Goal: Information Seeking & Learning: Learn about a topic

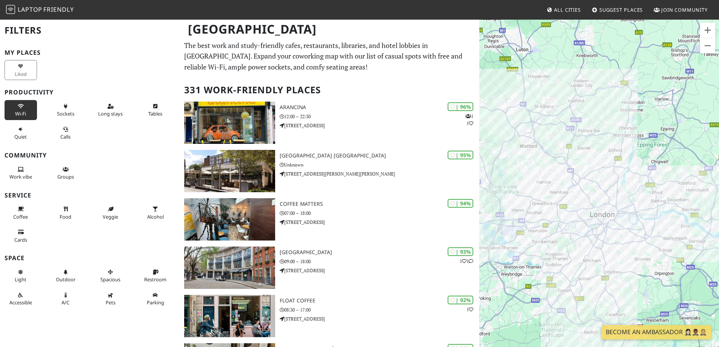
click at [23, 115] on span "Wi-Fi" at bounding box center [20, 113] width 11 height 7
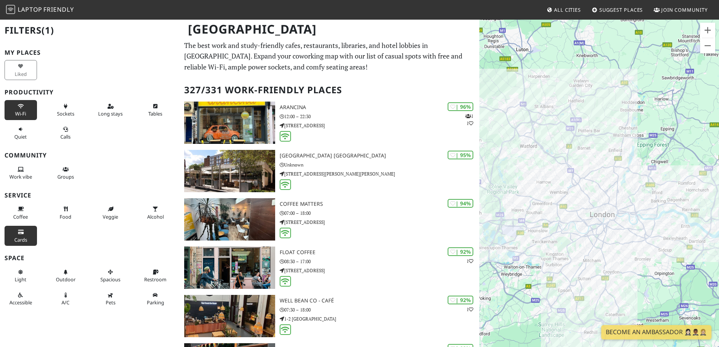
click at [25, 244] on button "Cards" at bounding box center [21, 236] width 32 height 20
click at [22, 284] on button "Light" at bounding box center [21, 276] width 32 height 20
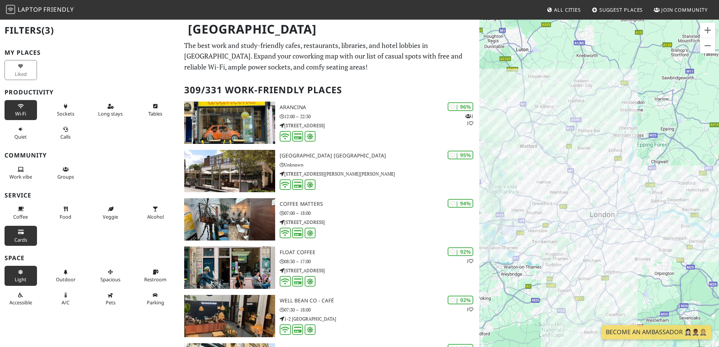
click at [13, 162] on div "Work vibe" at bounding box center [22, 172] width 45 height 23
drag, startPoint x: 19, startPoint y: 169, endPoint x: 65, endPoint y: 169, distance: 45.3
click at [20, 169] on icon at bounding box center [21, 169] width 6 height 5
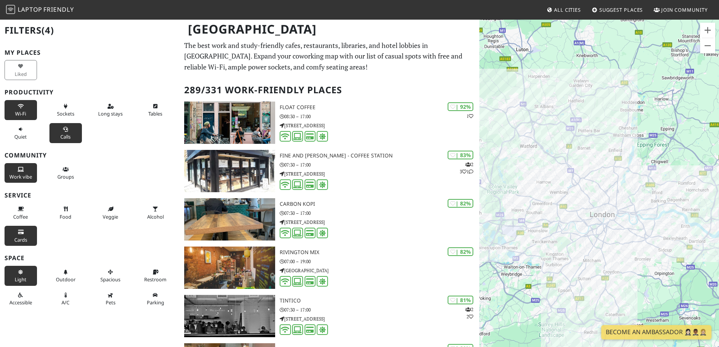
click at [57, 138] on button "Calls" at bounding box center [65, 133] width 32 height 20
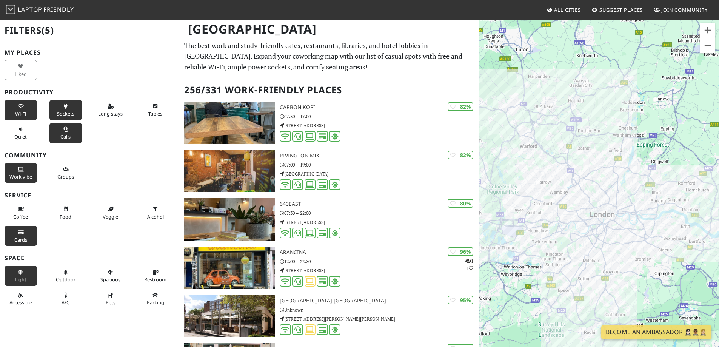
click at [60, 110] on span "Sockets" at bounding box center [65, 113] width 17 height 7
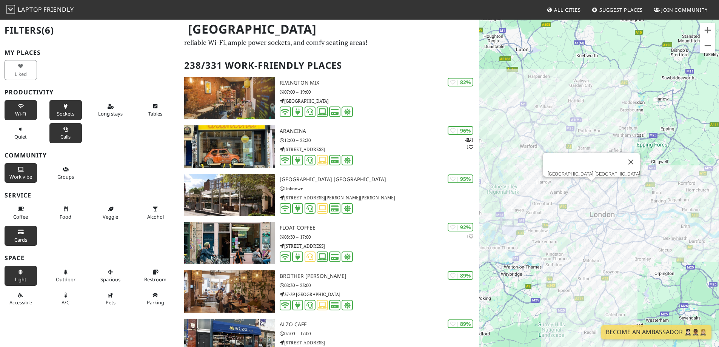
scroll to position [38, 0]
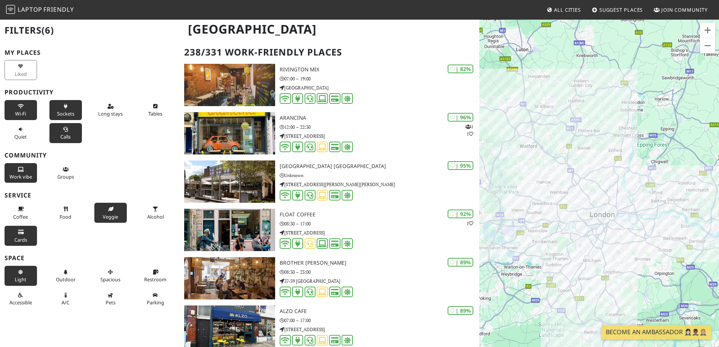
drag, startPoint x: 148, startPoint y: 216, endPoint x: 121, endPoint y: 217, distance: 27.6
click at [149, 216] on span "Alcohol" at bounding box center [155, 216] width 17 height 7
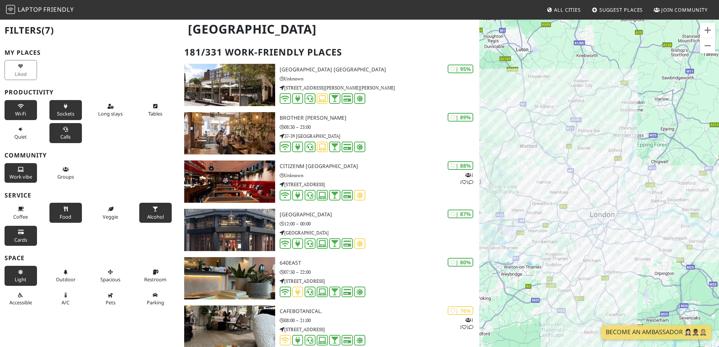
click at [65, 217] on span "Food" at bounding box center [66, 216] width 12 height 7
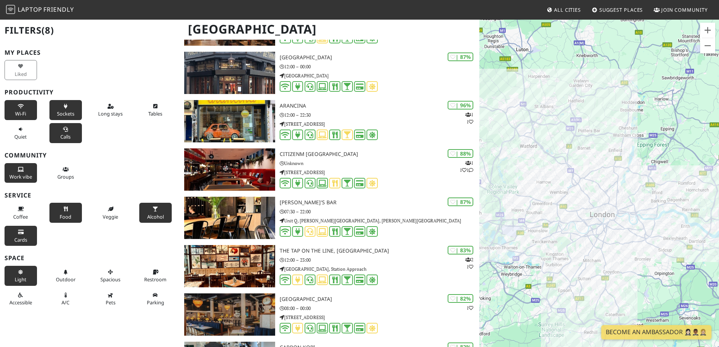
scroll to position [151, 0]
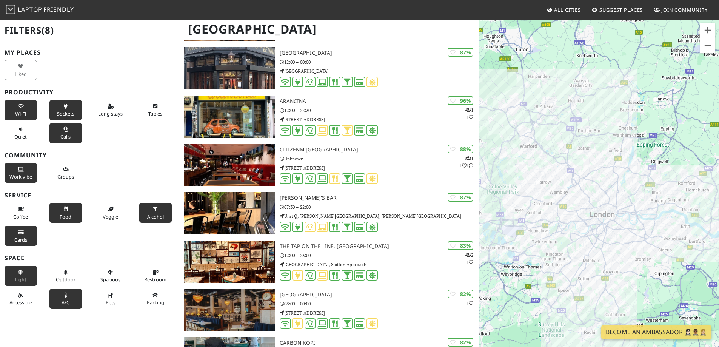
click at [72, 289] on button "A/C" at bounding box center [65, 299] width 32 height 20
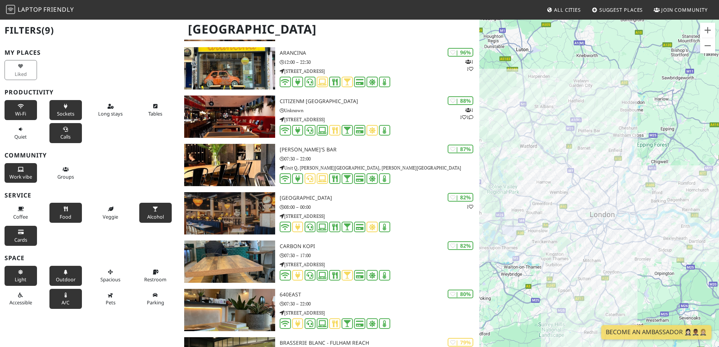
click at [71, 276] on span "Outdoor" at bounding box center [66, 279] width 20 height 7
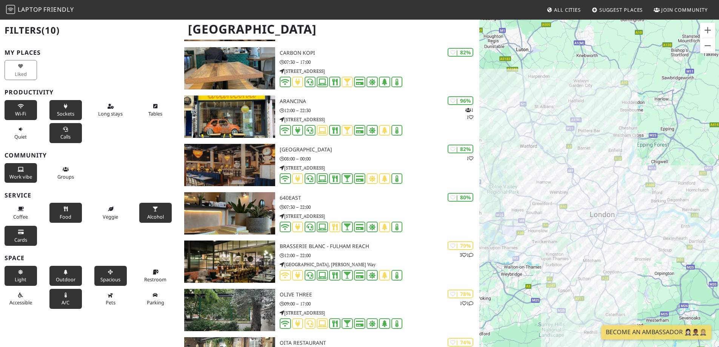
click at [100, 279] on span "Spacious" at bounding box center [110, 279] width 20 height 7
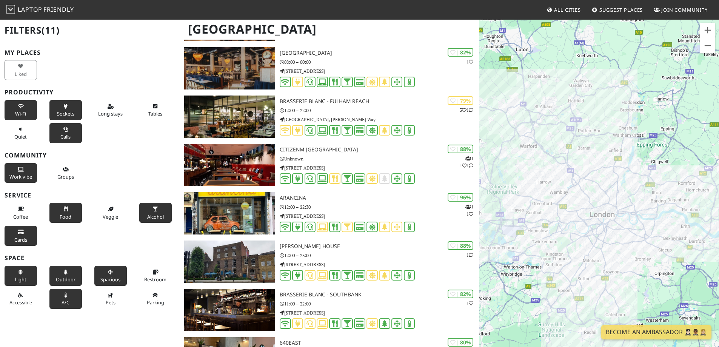
click at [135, 279] on div "Restroom" at bounding box center [157, 275] width 45 height 23
drag, startPoint x: 146, startPoint y: 283, endPoint x: 148, endPoint y: 299, distance: 16.7
click at [146, 283] on button "Restroom" at bounding box center [155, 276] width 32 height 20
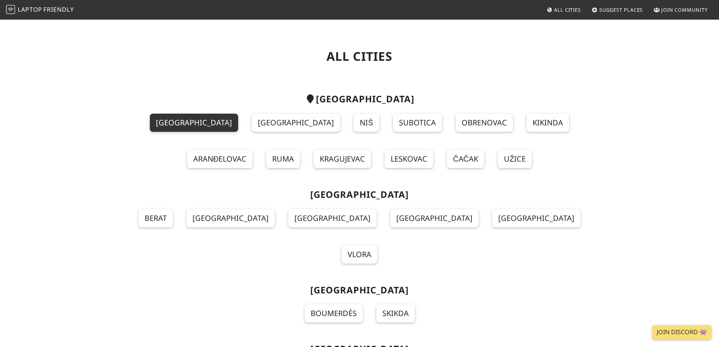
click at [150, 120] on link "Belgrade" at bounding box center [194, 123] width 88 height 18
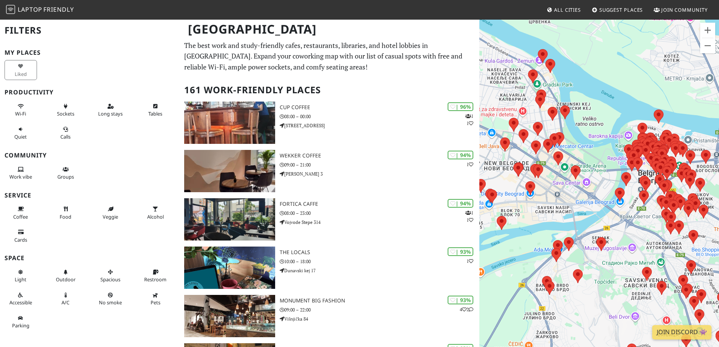
drag, startPoint x: 533, startPoint y: 204, endPoint x: 570, endPoint y: 203, distance: 37.0
click at [570, 203] on div "To navigate, press the arrow keys." at bounding box center [599, 192] width 240 height 347
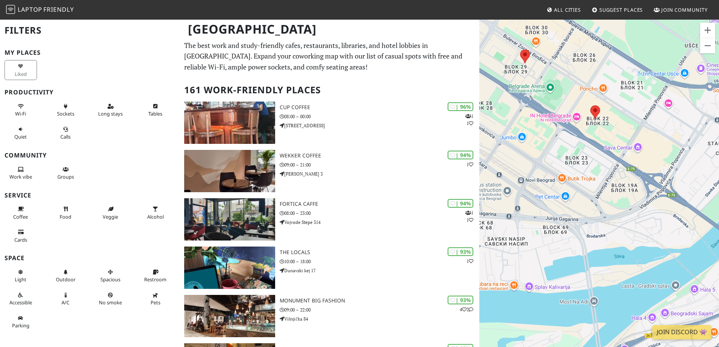
drag, startPoint x: 580, startPoint y: 159, endPoint x: 649, endPoint y: 213, distance: 88.2
click at [649, 213] on div "To navigate, press the arrow keys." at bounding box center [599, 192] width 240 height 347
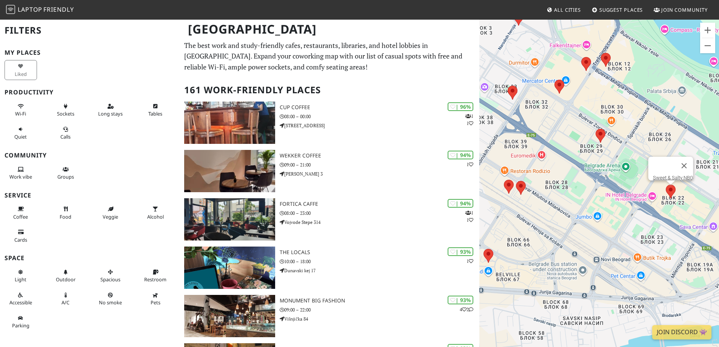
click at [666, 184] on area at bounding box center [666, 184] width 0 height 0
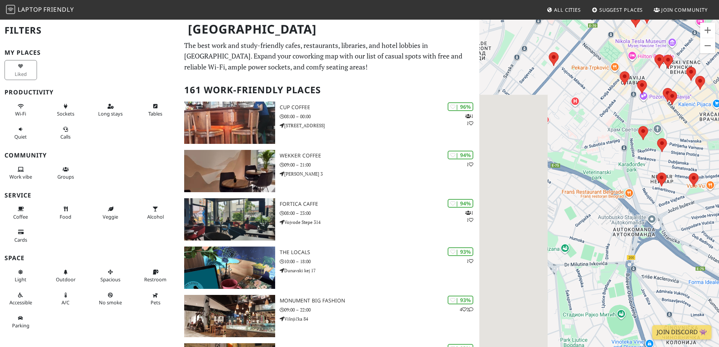
drag, startPoint x: 563, startPoint y: 144, endPoint x: 697, endPoint y: 314, distance: 217.1
click at [697, 314] on div "To navigate, press the arrow keys. Sweet & Salty NBG" at bounding box center [599, 192] width 240 height 347
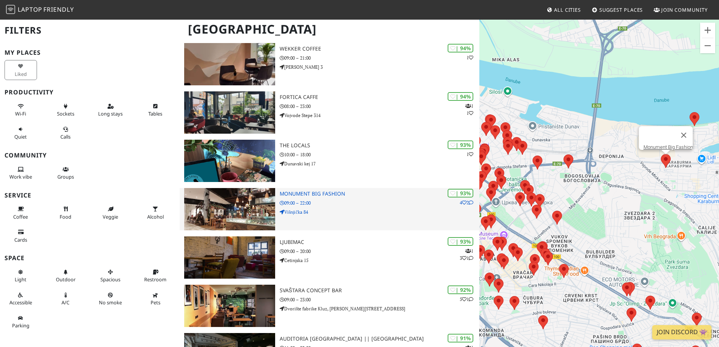
scroll to position [113, 0]
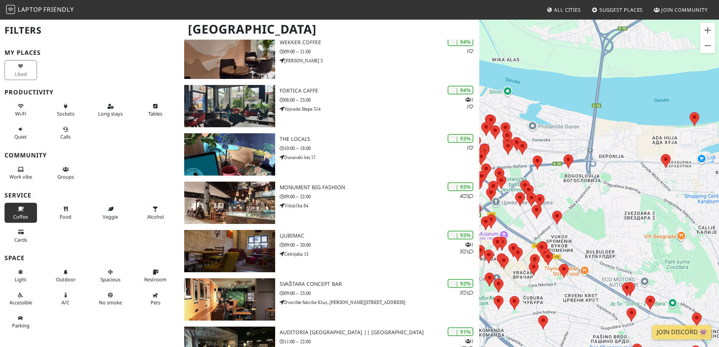
click at [23, 214] on span "Coffee" at bounding box center [20, 216] width 15 height 7
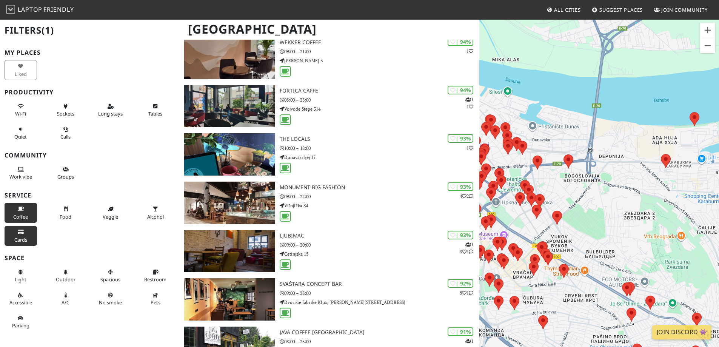
click at [18, 233] on icon at bounding box center [21, 232] width 6 height 5
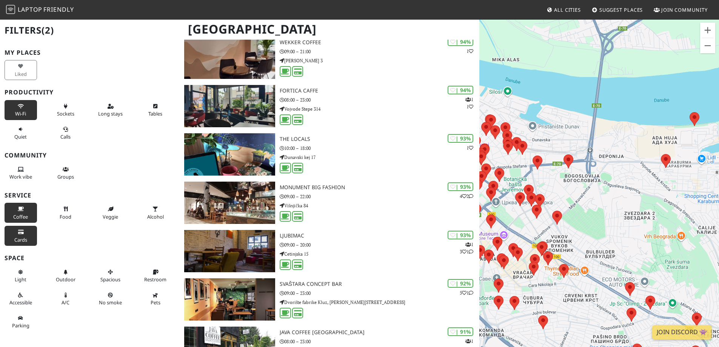
click at [22, 112] on span "Wi-Fi" at bounding box center [20, 113] width 11 height 7
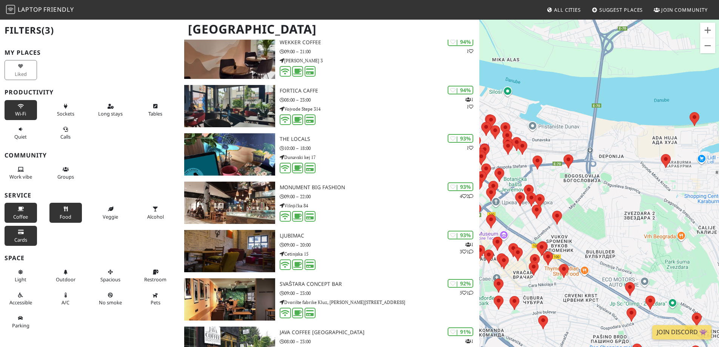
click at [56, 208] on button "Food" at bounding box center [65, 213] width 32 height 20
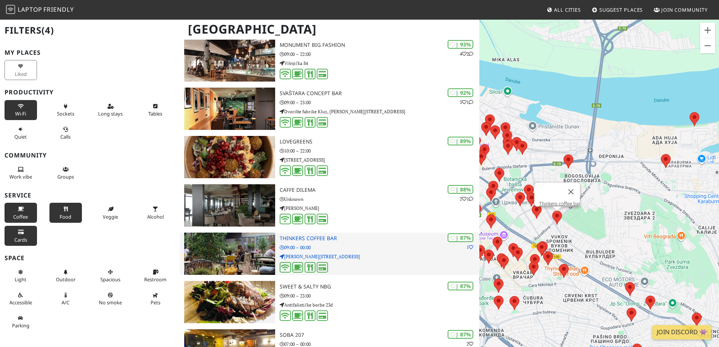
scroll to position [0, 0]
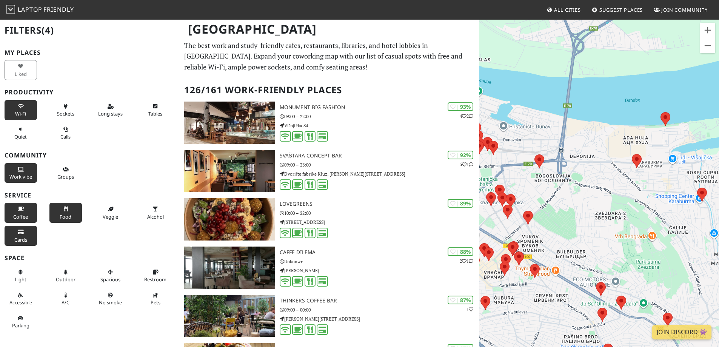
click at [17, 172] on button "Work vibe" at bounding box center [21, 173] width 32 height 20
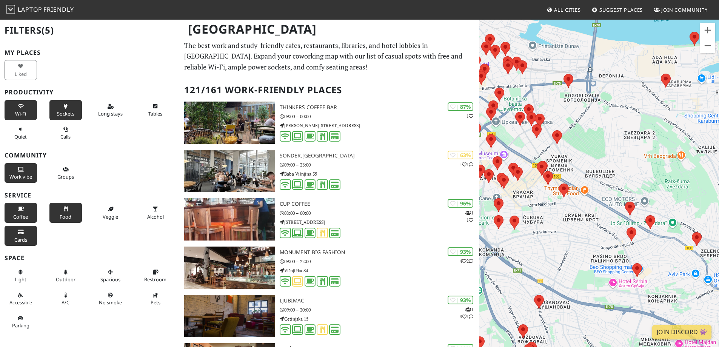
click at [68, 114] on span "Sockets" at bounding box center [65, 113] width 17 height 7
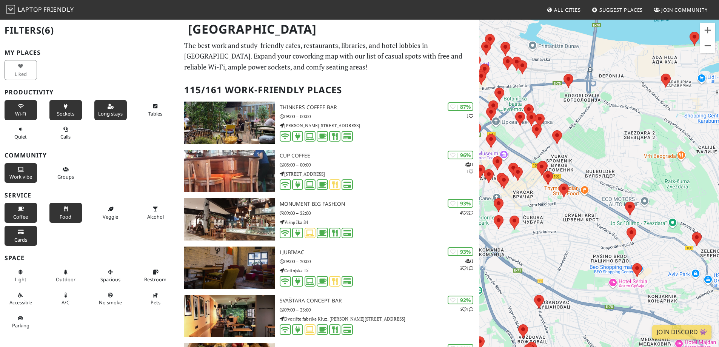
click at [117, 115] on span "Long stays" at bounding box center [110, 113] width 25 height 7
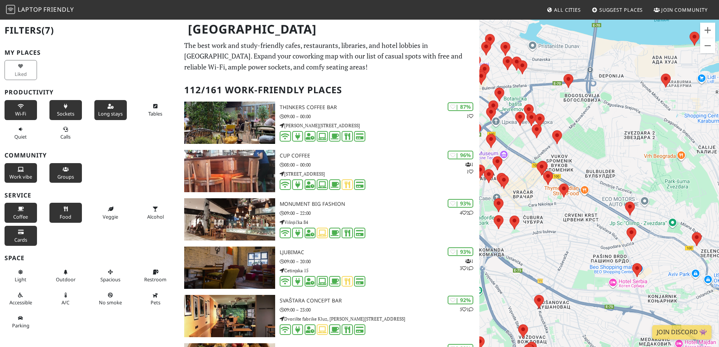
click at [61, 174] on span "Groups" at bounding box center [65, 176] width 17 height 7
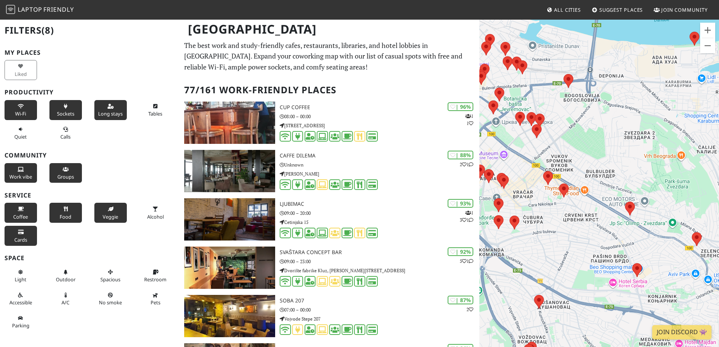
click at [108, 217] on span "Veggie" at bounding box center [110, 216] width 15 height 7
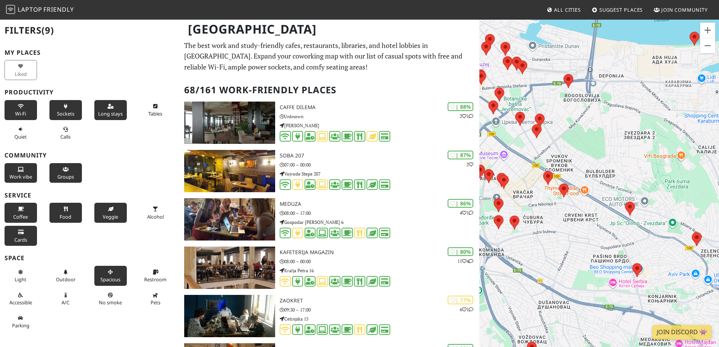
click at [117, 283] on button "Spacious" at bounding box center [110, 276] width 32 height 20
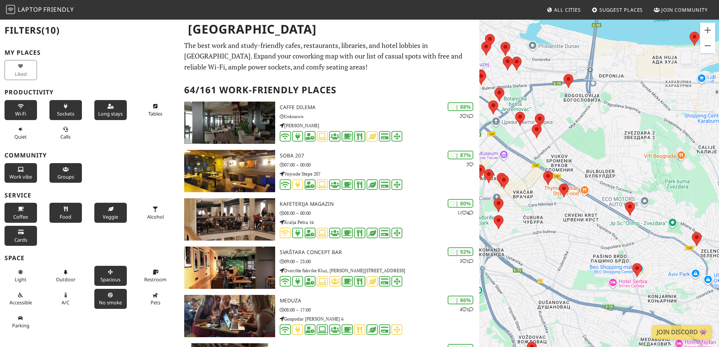
click at [114, 298] on button "No smoke" at bounding box center [110, 299] width 32 height 20
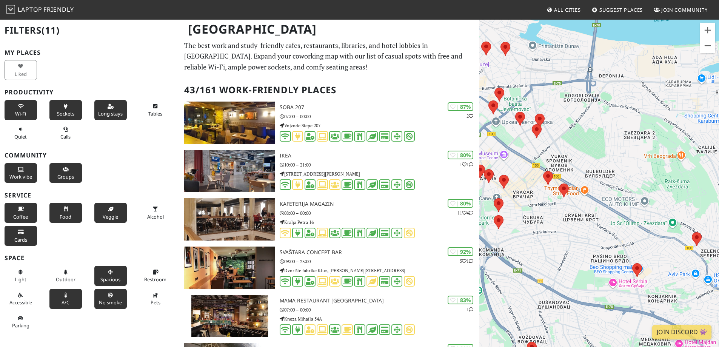
click at [56, 299] on button "A/C" at bounding box center [65, 299] width 32 height 20
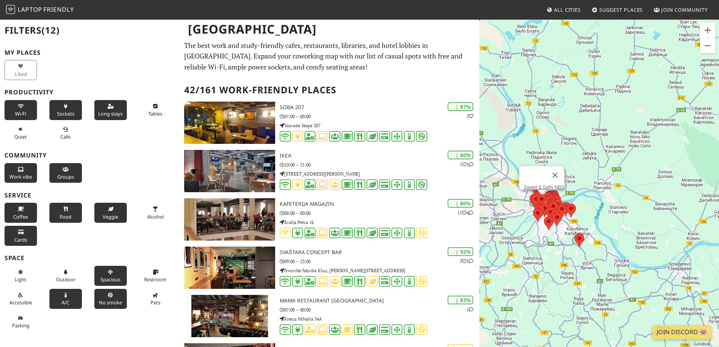
click at [632, 10] on span "Suggest Places" at bounding box center [621, 9] width 44 height 7
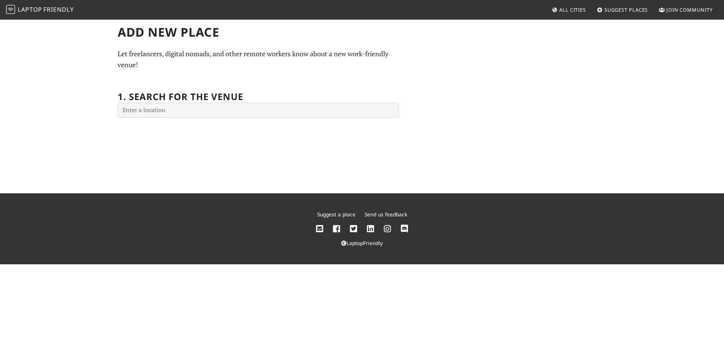
click at [568, 7] on span "All Cities" at bounding box center [573, 9] width 27 height 7
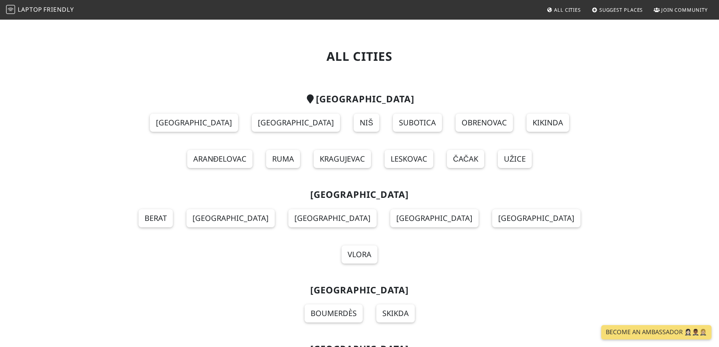
click at [663, 10] on span "Join Community" at bounding box center [684, 9] width 46 height 7
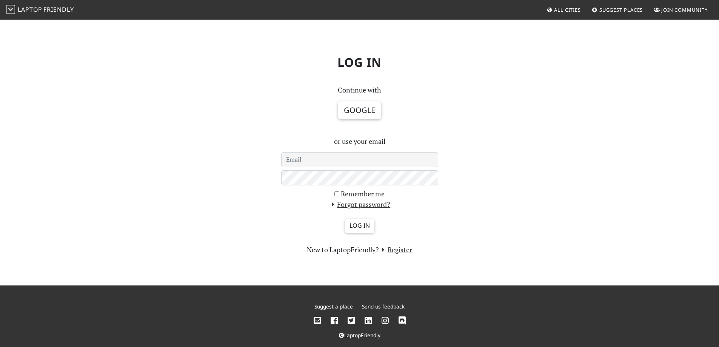
click at [254, 47] on div "Log in Continue with Google or use your email Remember me Forgot password? Log …" at bounding box center [359, 152] width 719 height 266
drag, startPoint x: 118, startPoint y: 88, endPoint x: 99, endPoint y: 7, distance: 83.5
click at [116, 79] on div "Log in Continue with Google or use your email Remember me Forgot password? Log …" at bounding box center [360, 152] width 498 height 206
click at [575, 11] on span "All Cities" at bounding box center [567, 9] width 27 height 7
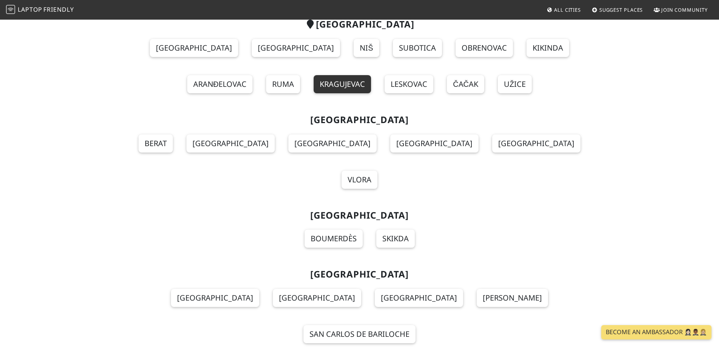
scroll to position [75, 0]
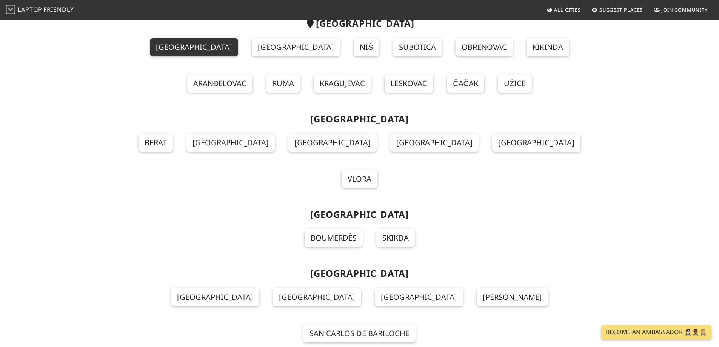
click at [150, 46] on link "[GEOGRAPHIC_DATA]" at bounding box center [194, 47] width 88 height 18
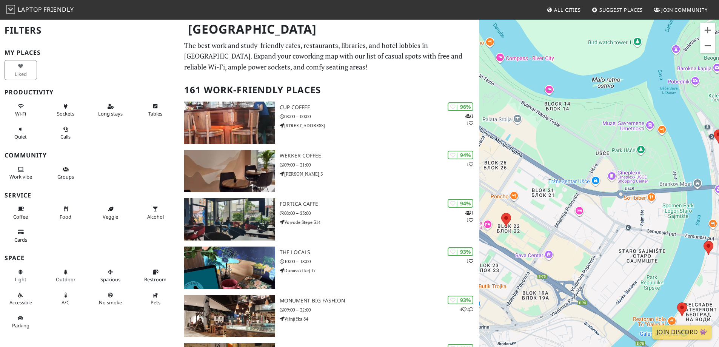
drag, startPoint x: 647, startPoint y: 229, endPoint x: 507, endPoint y: 178, distance: 148.6
click at [507, 178] on div "To navigate, press the arrow keys." at bounding box center [599, 192] width 240 height 347
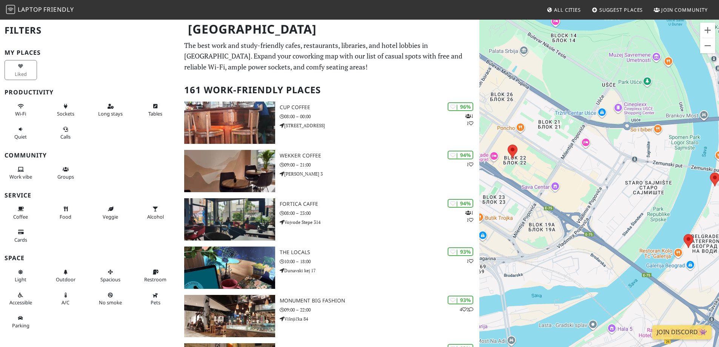
drag, startPoint x: 529, startPoint y: 191, endPoint x: 622, endPoint y: 90, distance: 136.7
click at [622, 90] on div "To navigate, press the arrow keys." at bounding box center [599, 192] width 240 height 347
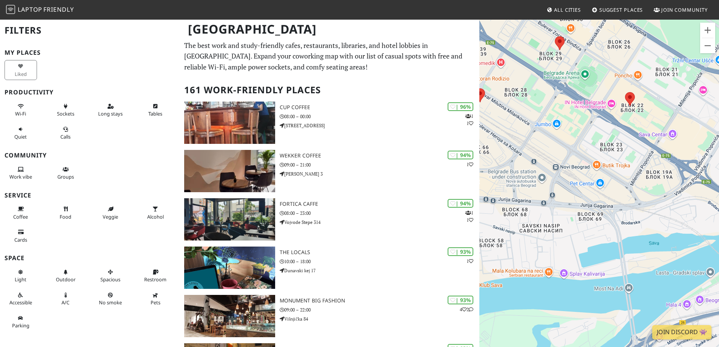
drag, startPoint x: 560, startPoint y: 167, endPoint x: 680, endPoint y: 118, distance: 129.8
click at [680, 118] on div "To navigate, press the arrow keys." at bounding box center [599, 192] width 240 height 347
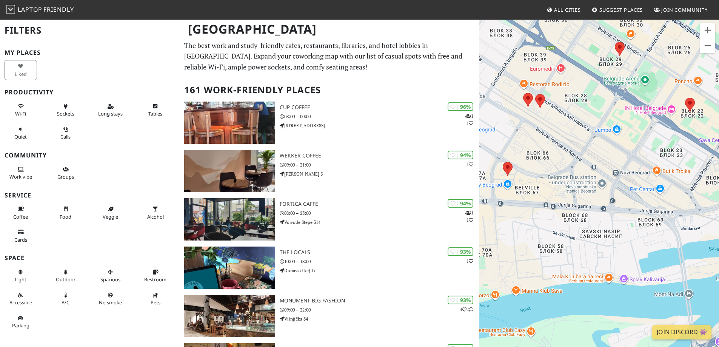
drag, startPoint x: 567, startPoint y: 151, endPoint x: 591, endPoint y: 151, distance: 23.8
click at [591, 151] on div "To navigate, press the arrow keys." at bounding box center [599, 192] width 240 height 347
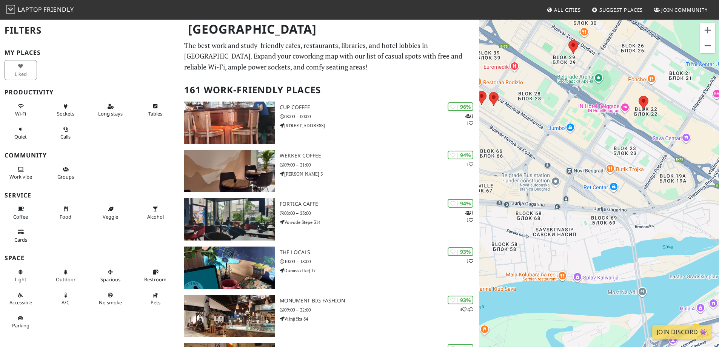
drag, startPoint x: 601, startPoint y: 143, endPoint x: 526, endPoint y: 142, distance: 75.1
click at [526, 142] on div "To navigate, press the arrow keys." at bounding box center [599, 192] width 240 height 347
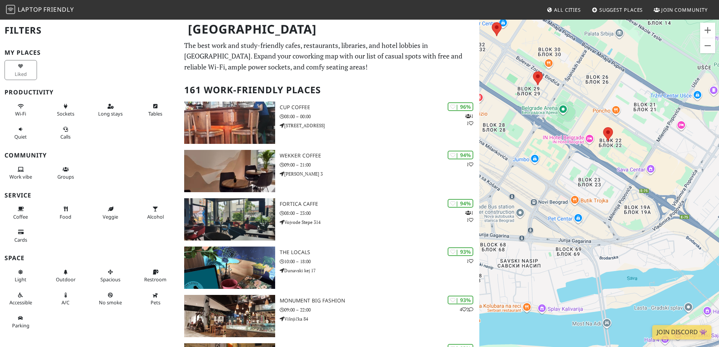
drag, startPoint x: 604, startPoint y: 198, endPoint x: 521, endPoint y: 149, distance: 96.1
click at [521, 149] on div "To navigate, press the arrow keys." at bounding box center [599, 192] width 240 height 347
